Goal: Task Accomplishment & Management: Use online tool/utility

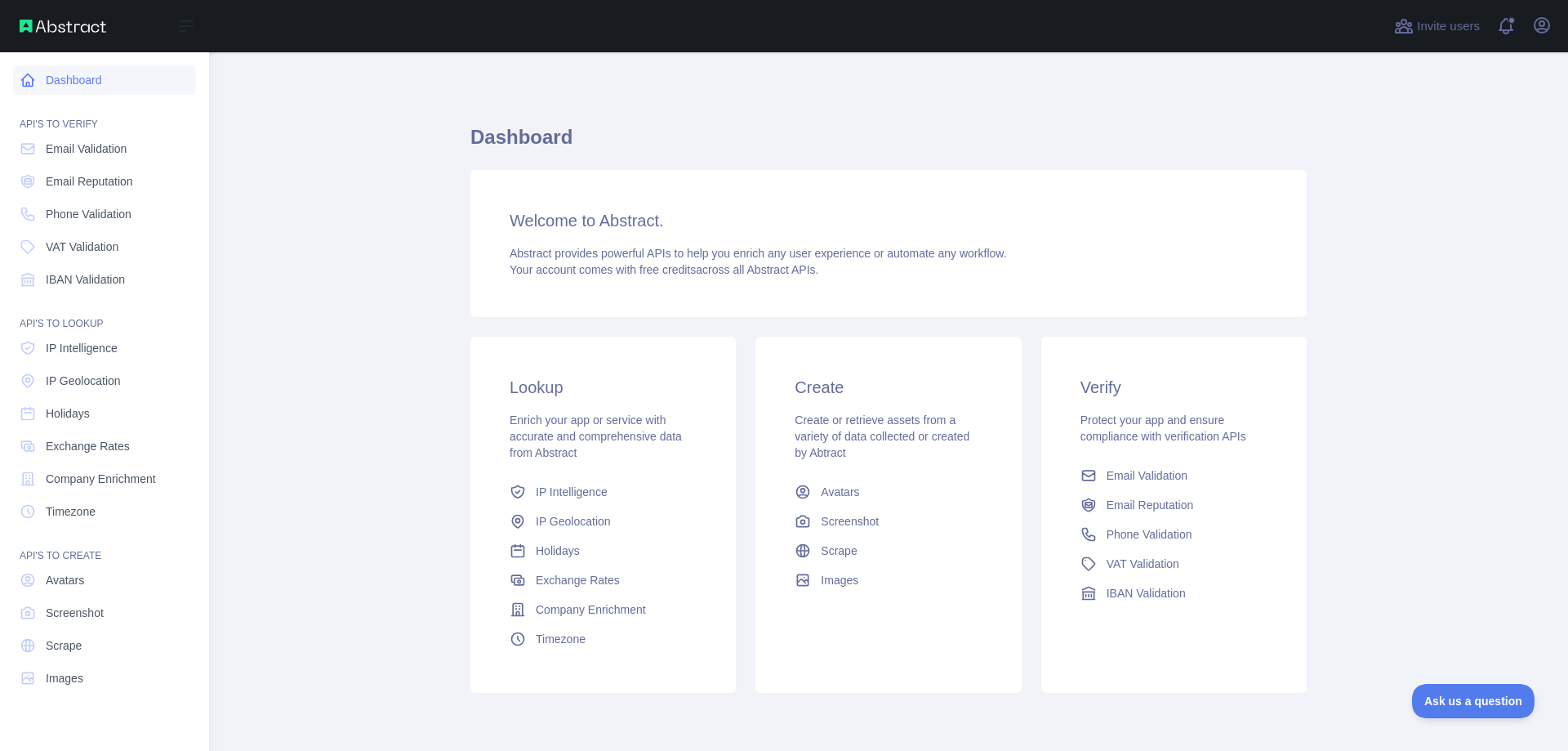
click at [98, 88] on link "Dashboard" at bounding box center [104, 81] width 183 height 30
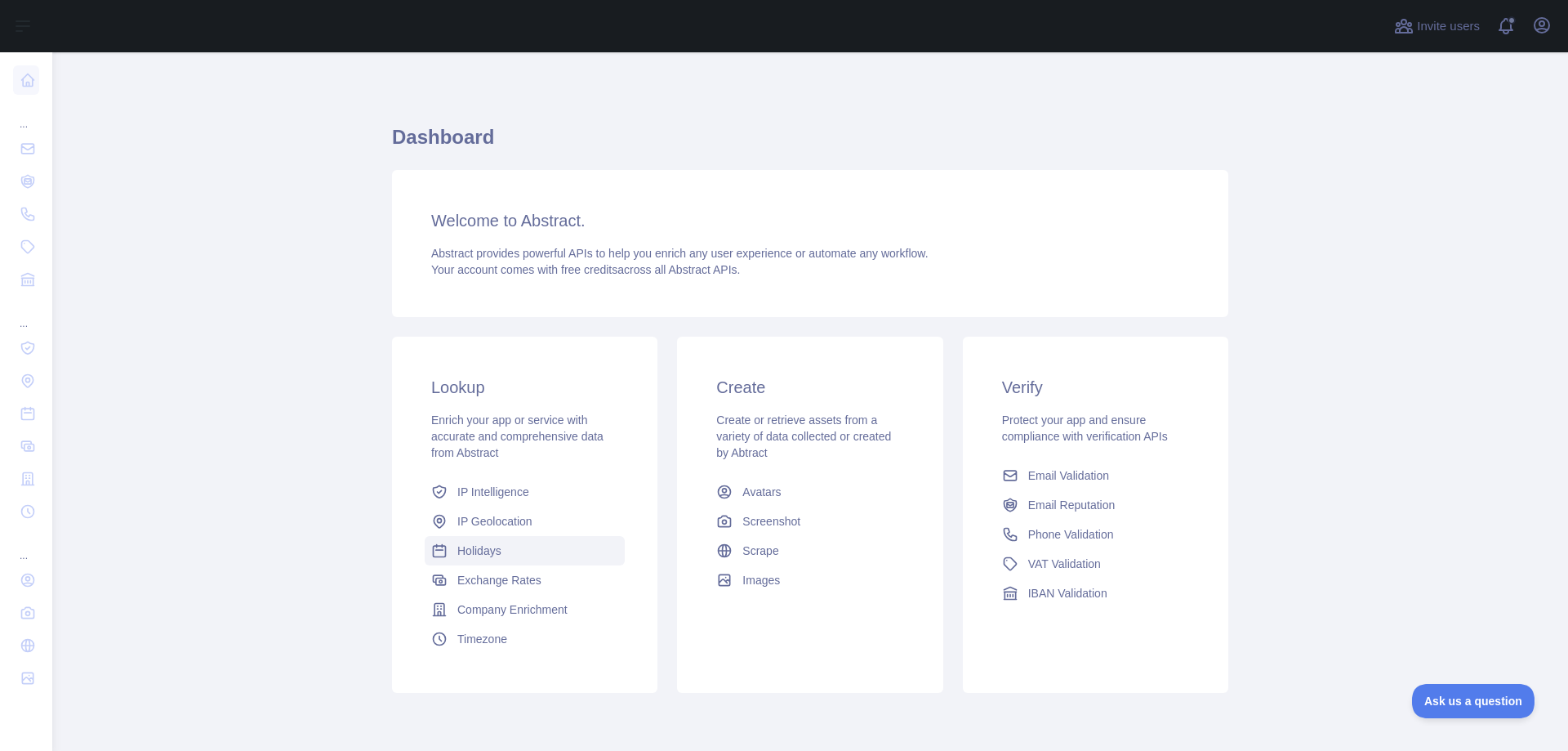
click at [482, 545] on span "Holidays" at bounding box center [480, 551] width 44 height 17
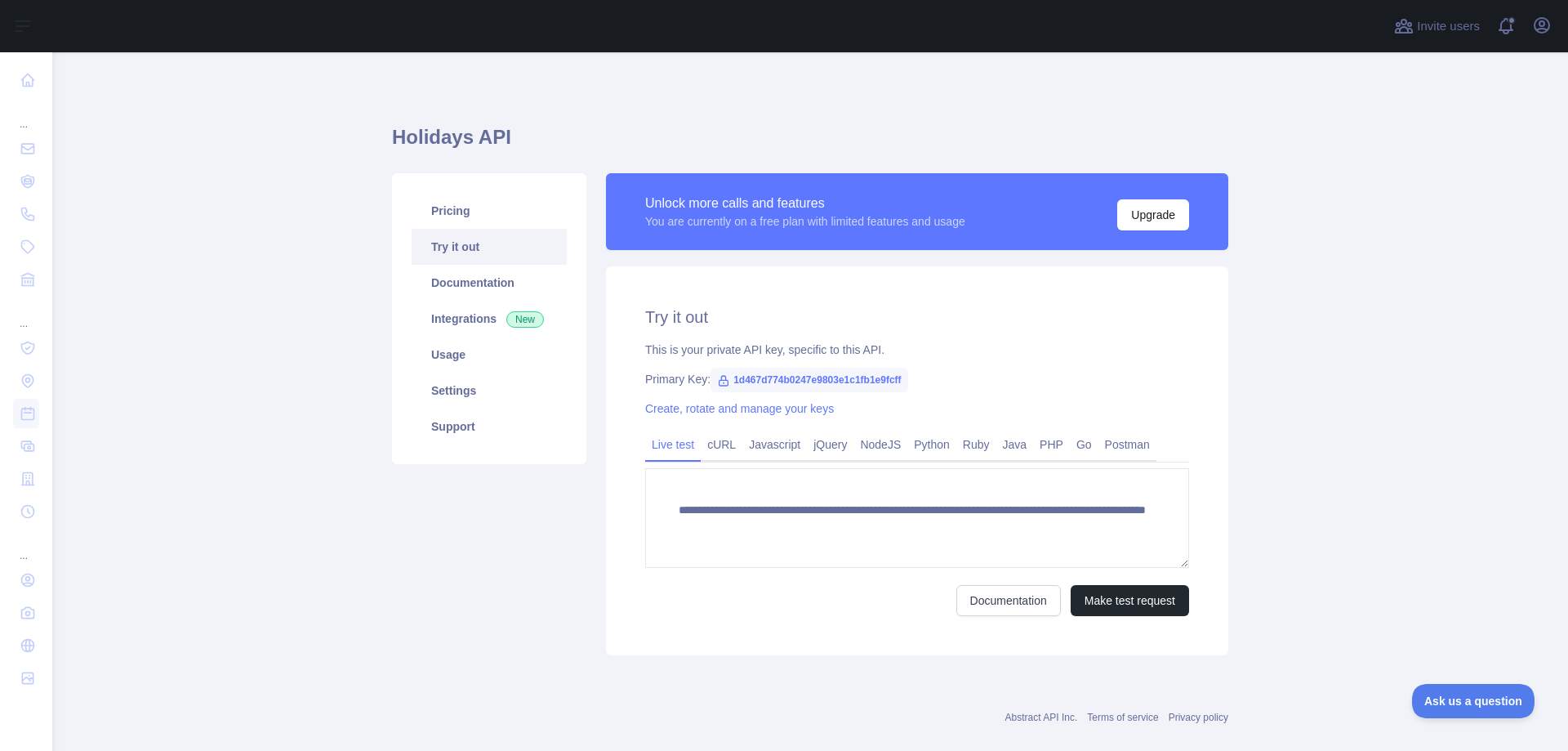
click at [717, 384] on icon at bounding box center [724, 381] width 13 height 13
click at [770, 380] on span "1d467d774b0247e9803e1c1fb1e9fcff" at bounding box center [809, 380] width 196 height 24
click at [768, 382] on span "1d467d774b0247e9803e1c1fb1e9fcff" at bounding box center [809, 380] width 196 height 24
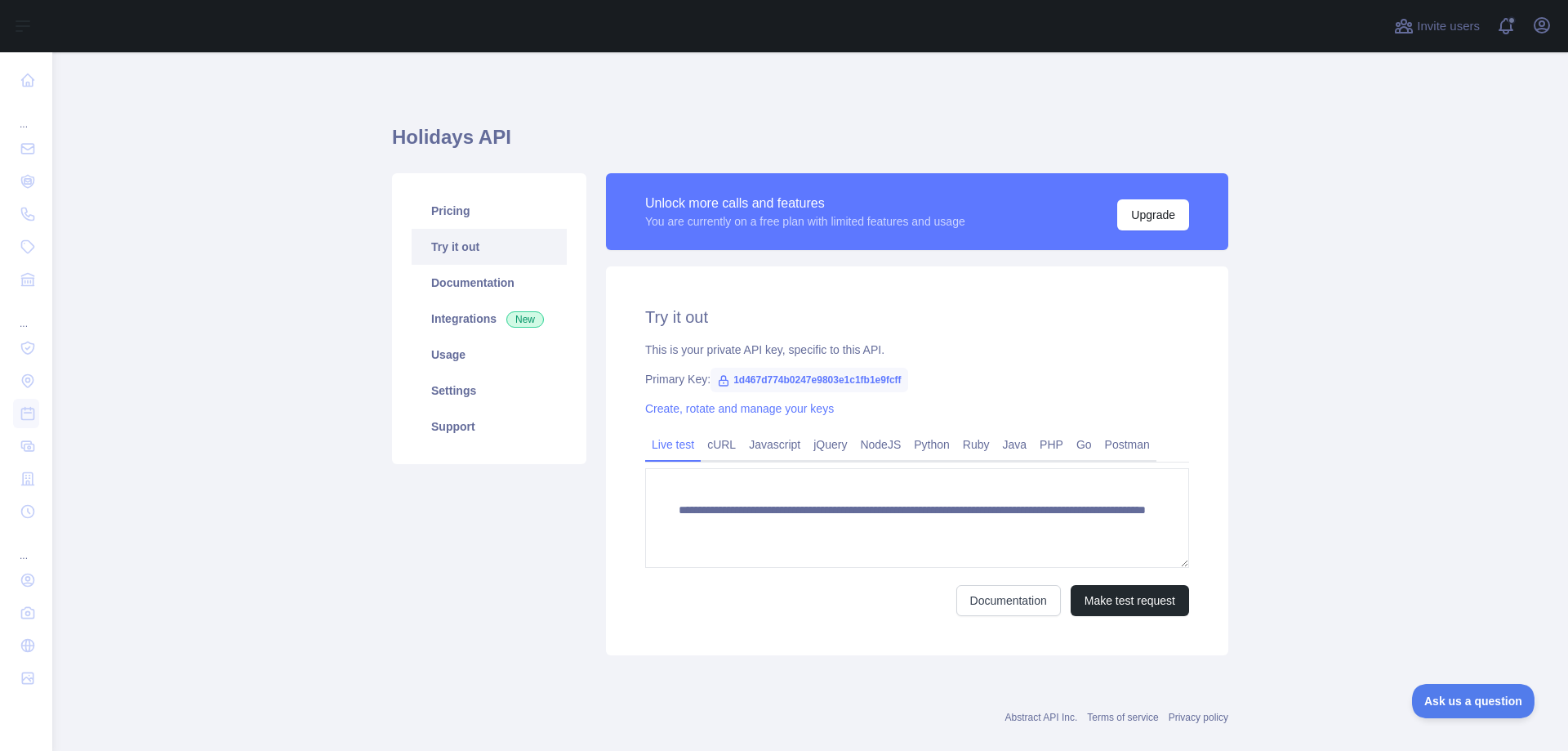
click at [728, 379] on span "1d467d774b0247e9803e1c1fb1e9fcff" at bounding box center [809, 380] width 196 height 24
copy span "1d467d774b0247e9803e1c1fb1e9fcff"
